Goal: Browse casually: Explore the website without a specific task or goal

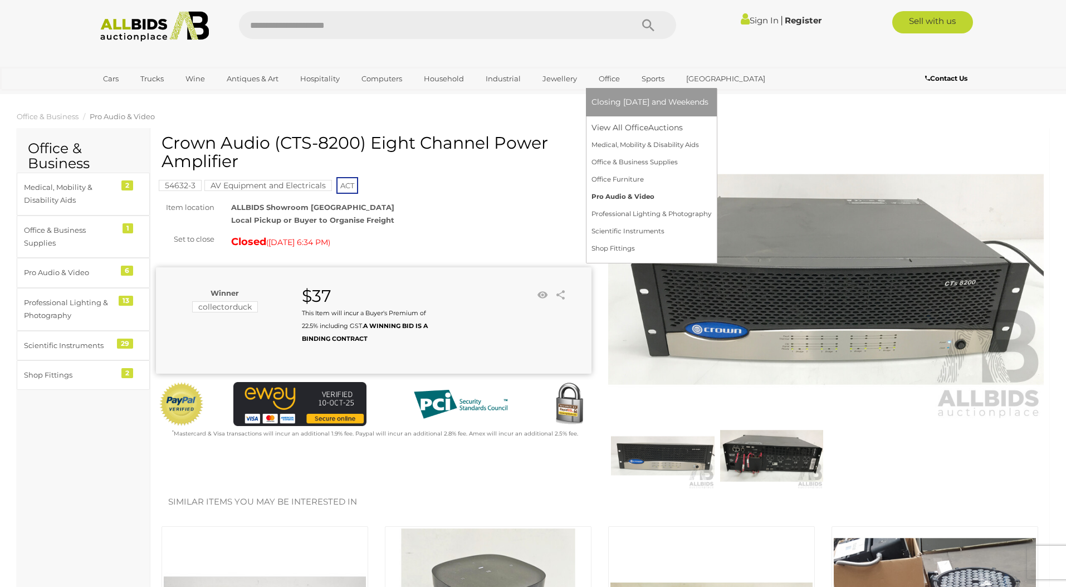
click at [614, 190] on link "Pro Audio & Video" at bounding box center [651, 196] width 120 height 17
